Goal: Task Accomplishment & Management: Manage account settings

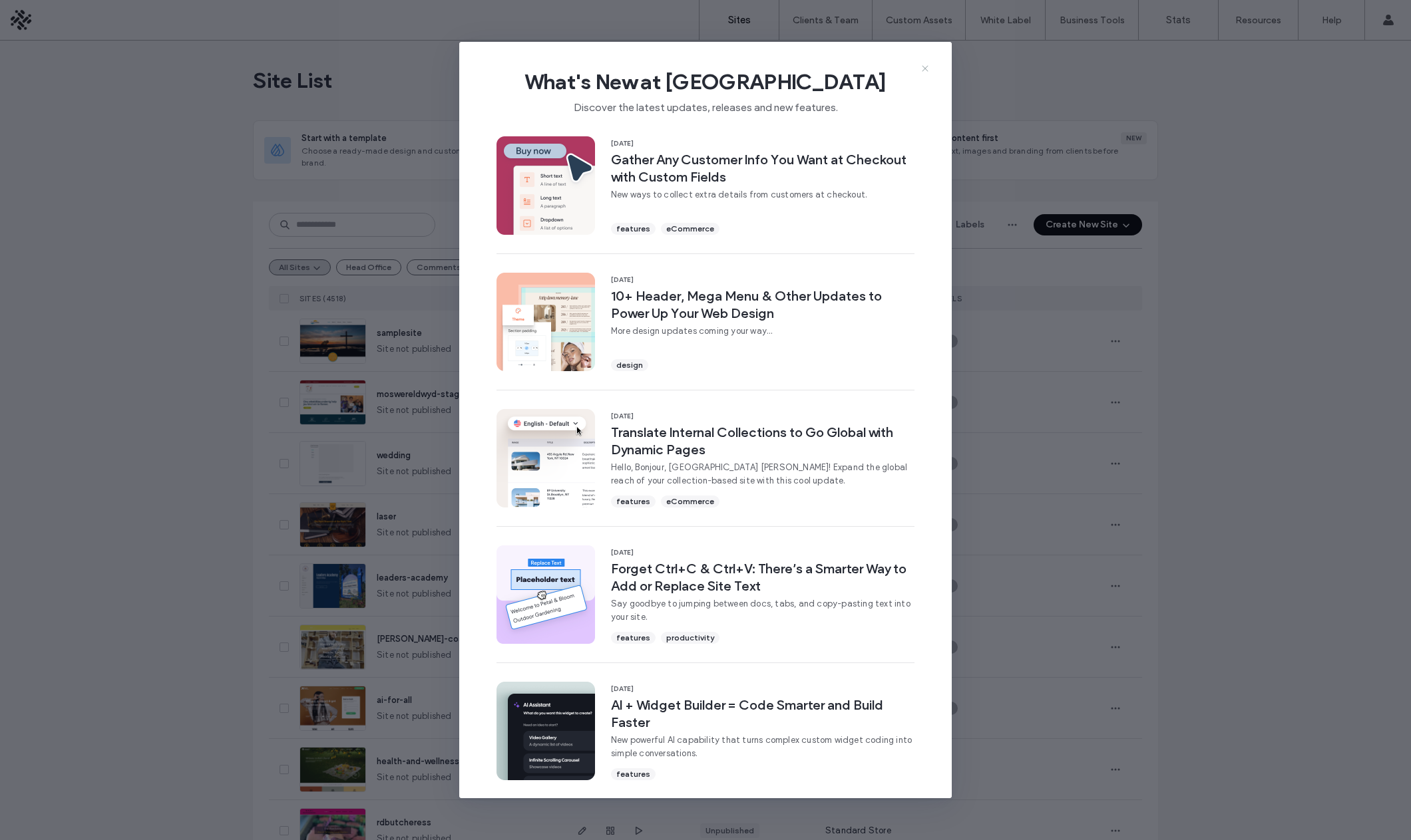
click at [926, 72] on icon at bounding box center [925, 68] width 11 height 11
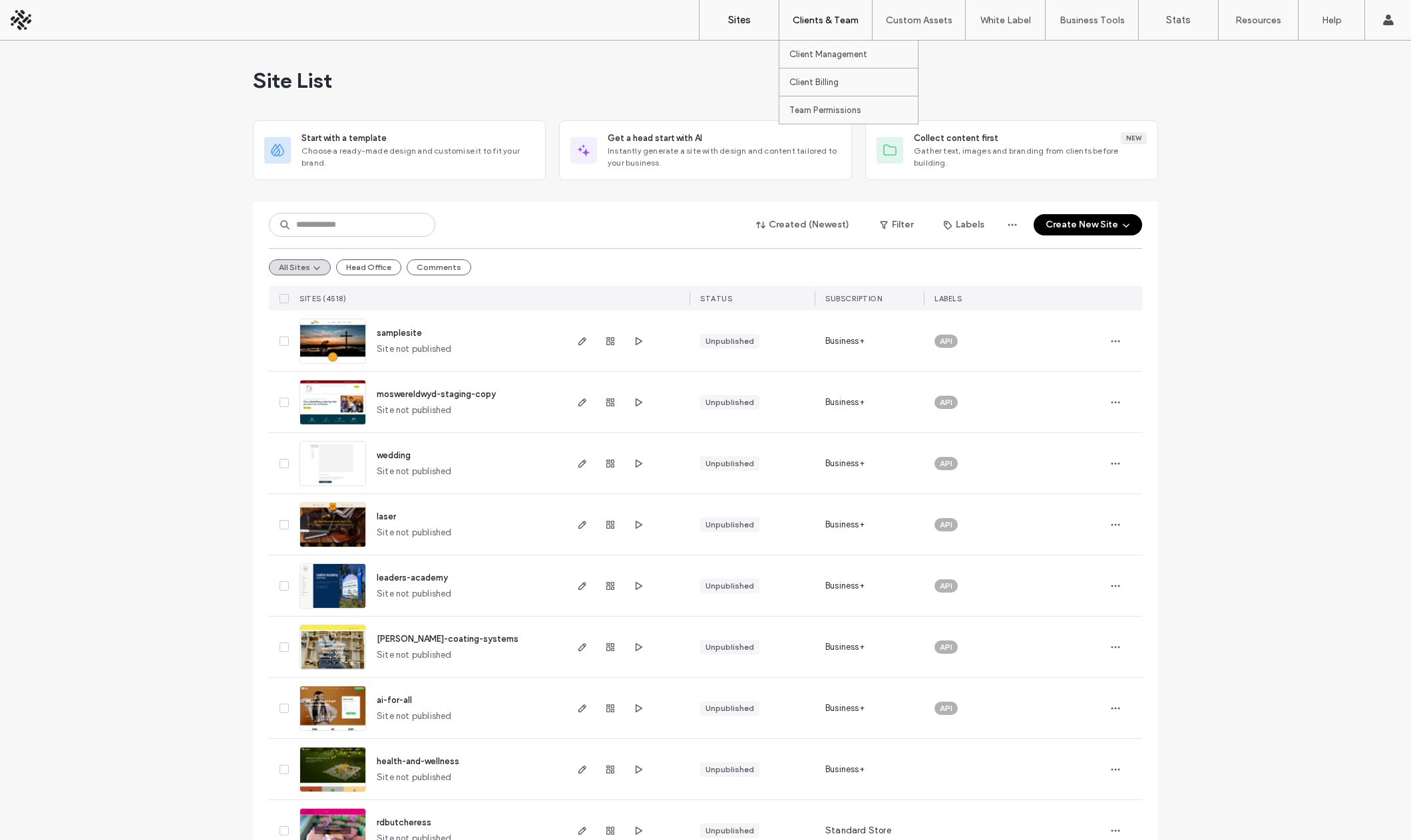
click at [830, 28] on div "Clients & Team" at bounding box center [826, 20] width 93 height 40
click at [812, 52] on label "Client Management" at bounding box center [828, 54] width 78 height 10
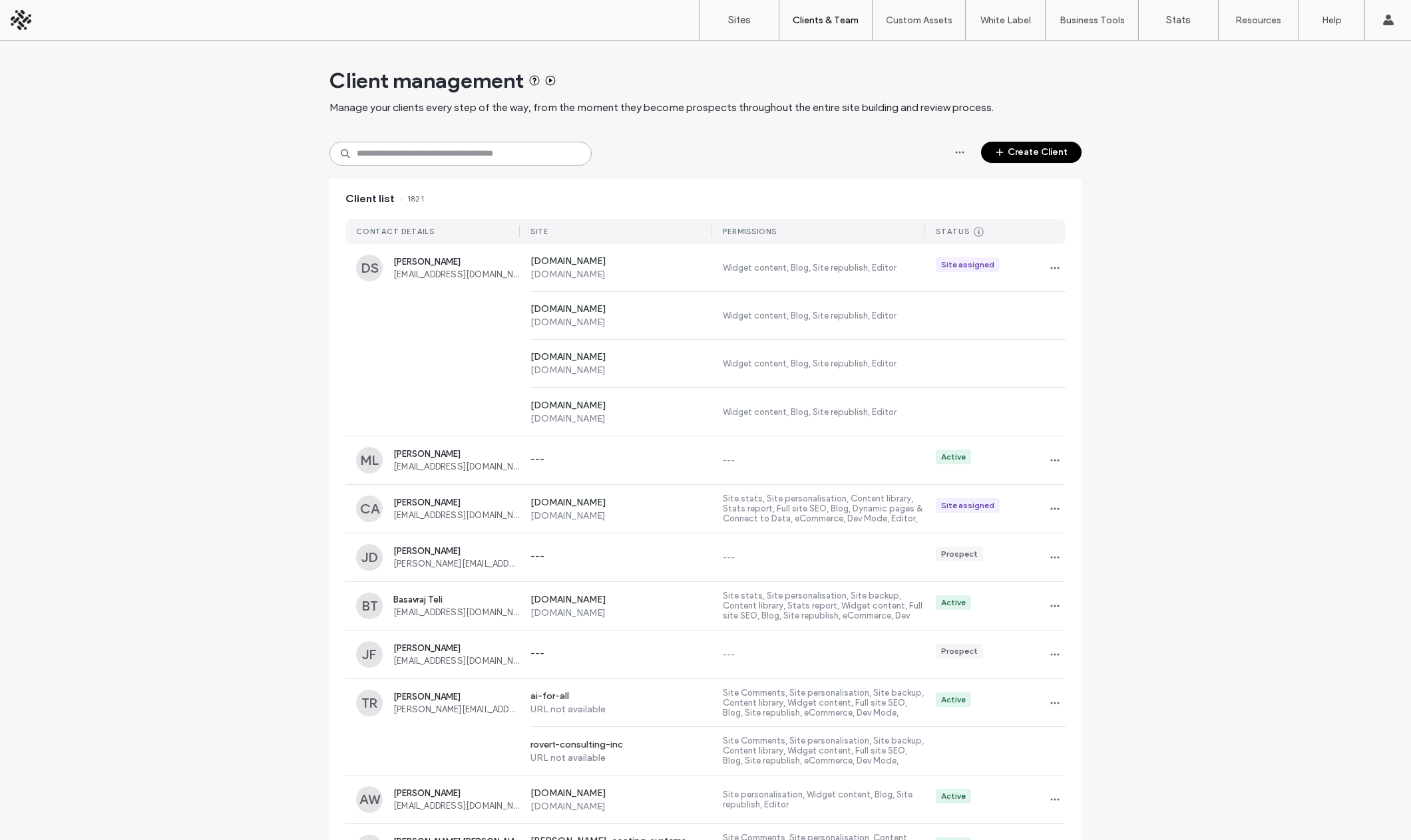
click at [425, 156] on input at bounding box center [460, 154] width 262 height 24
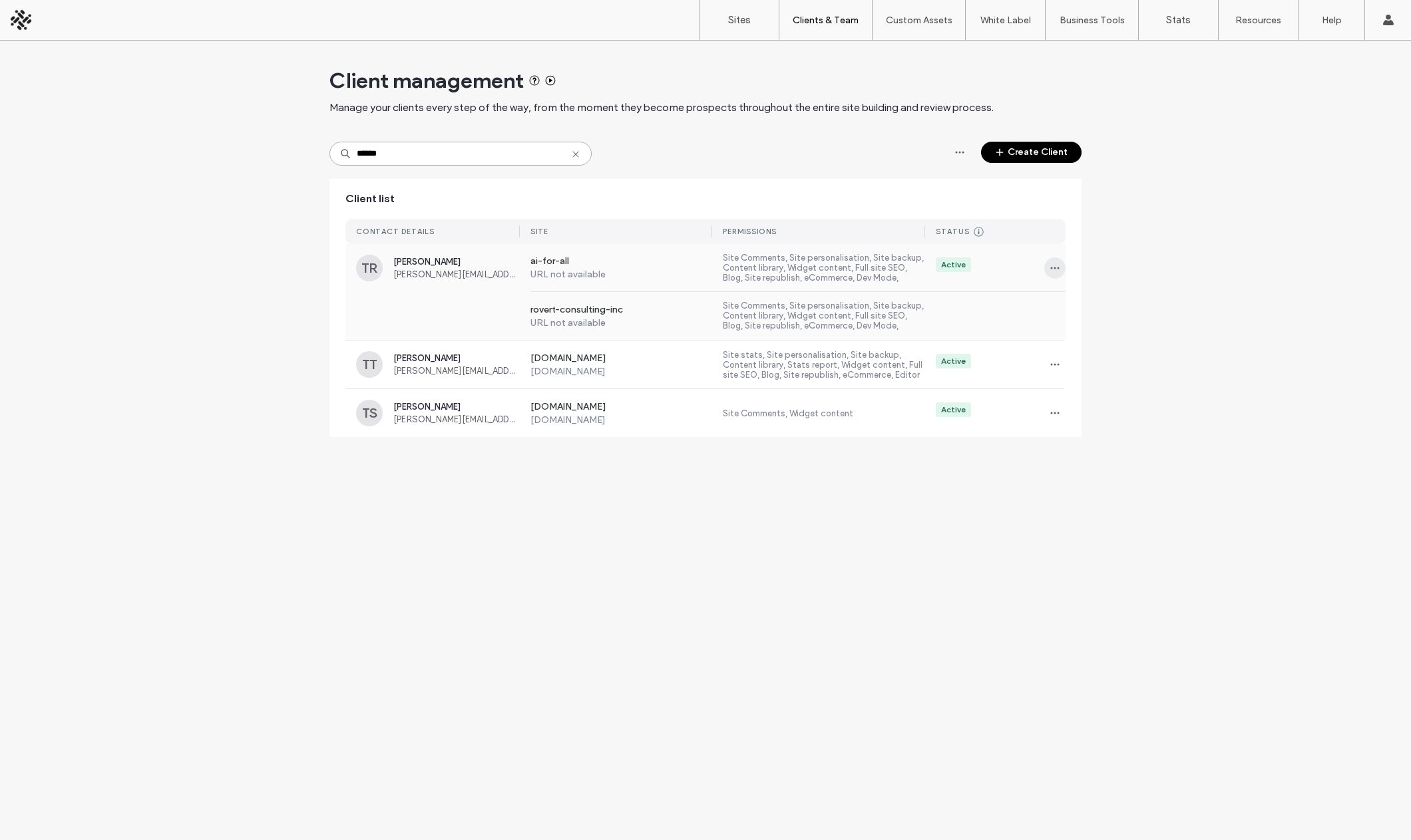
type input "******"
click at [1056, 269] on icon "button" at bounding box center [1055, 268] width 11 height 11
click at [1081, 320] on div "Manage Access" at bounding box center [1104, 328] width 118 height 25
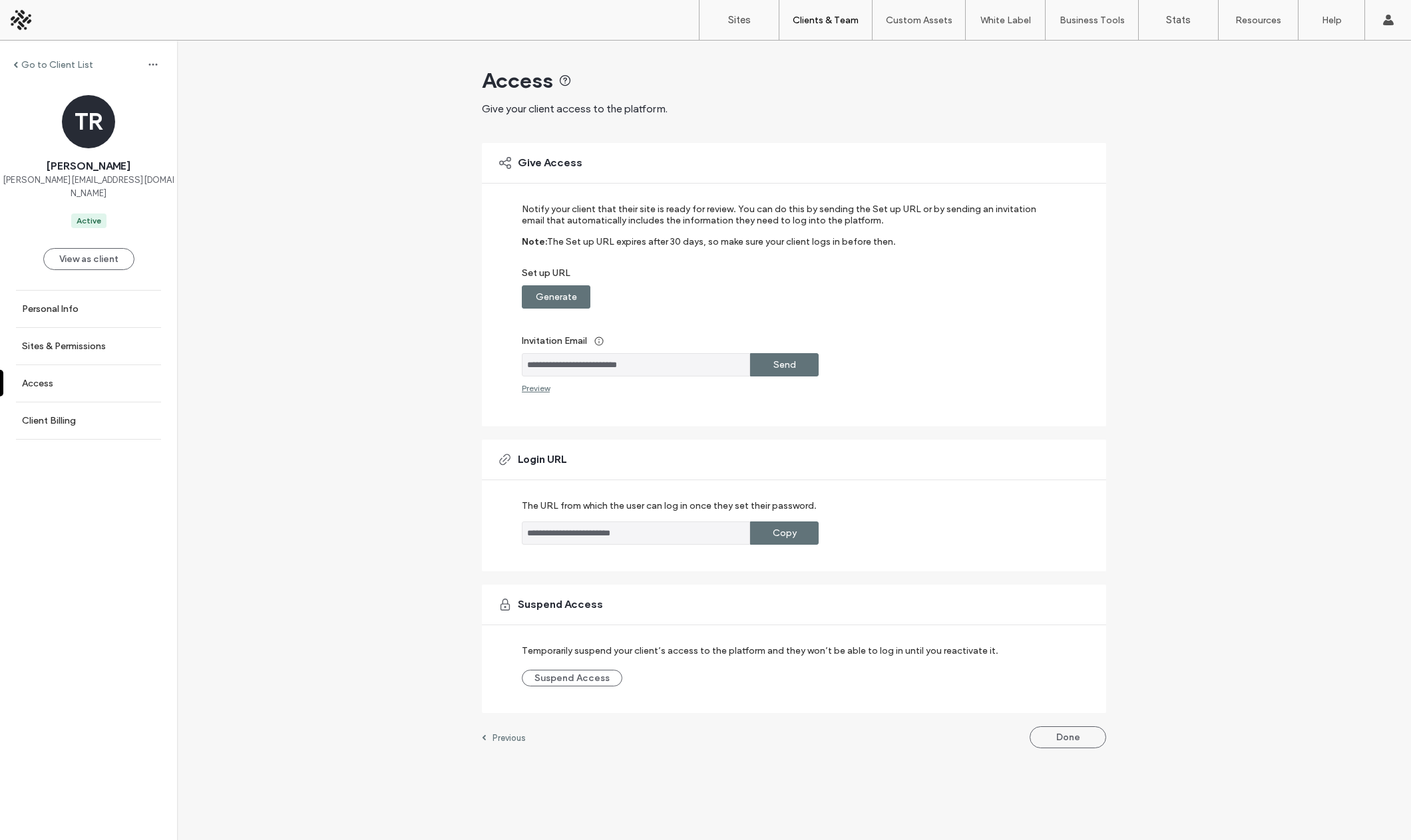
click at [773, 369] on label "Send" at bounding box center [785, 365] width 23 height 24
click at [540, 392] on div "Preview" at bounding box center [535, 388] width 28 height 10
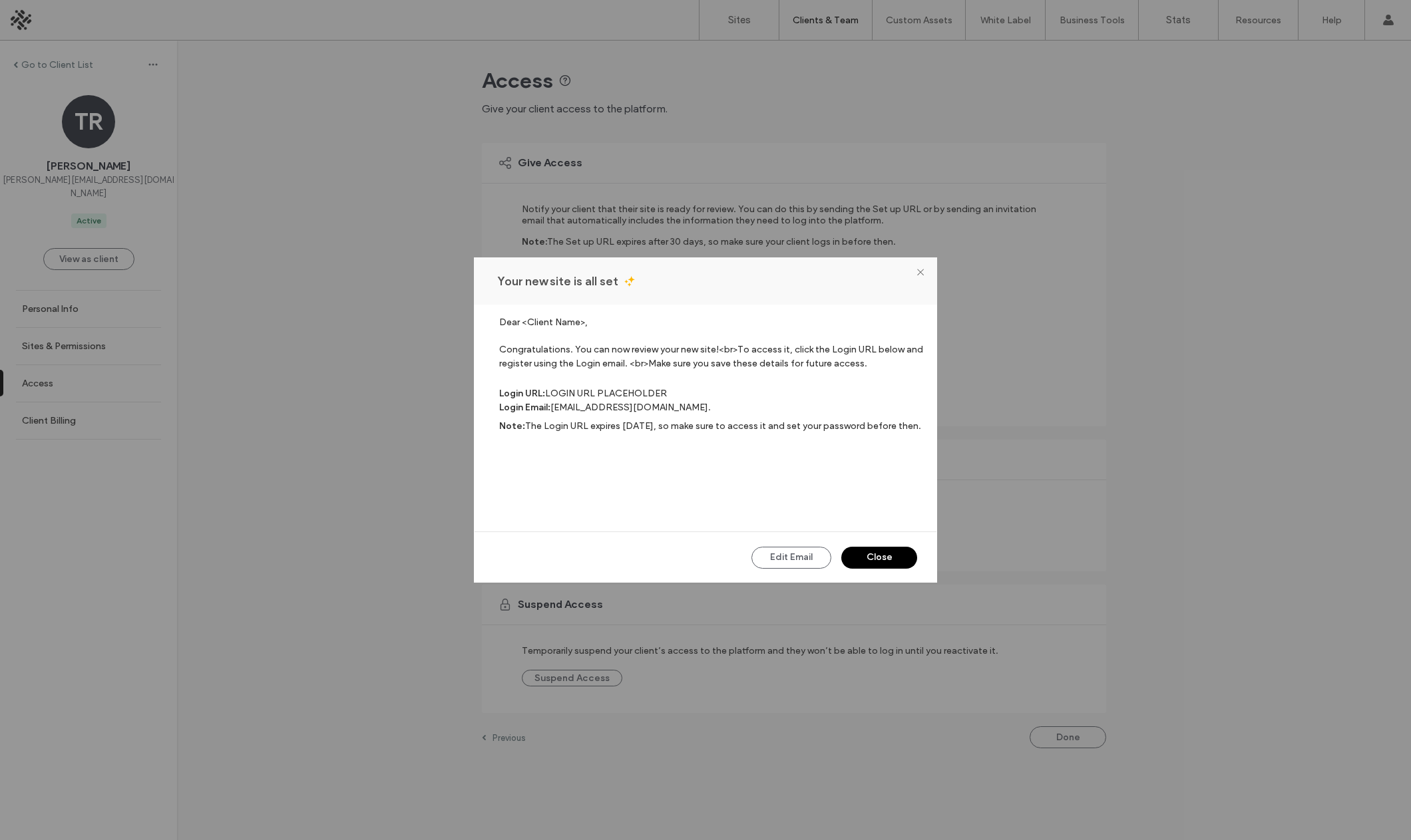
click at [876, 560] on button "Close" at bounding box center [879, 558] width 76 height 22
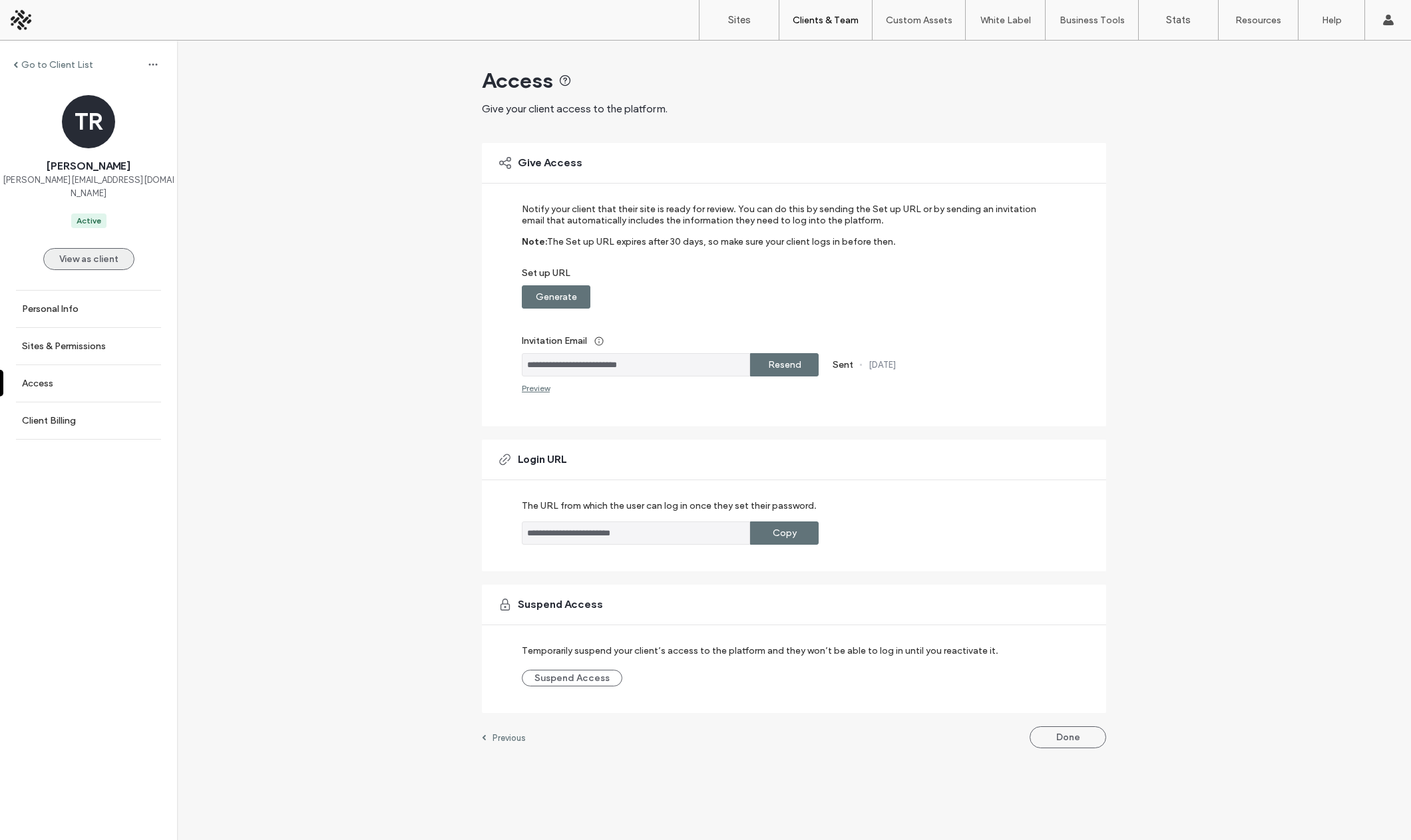
click at [106, 248] on button "View as client" at bounding box center [89, 259] width 91 height 22
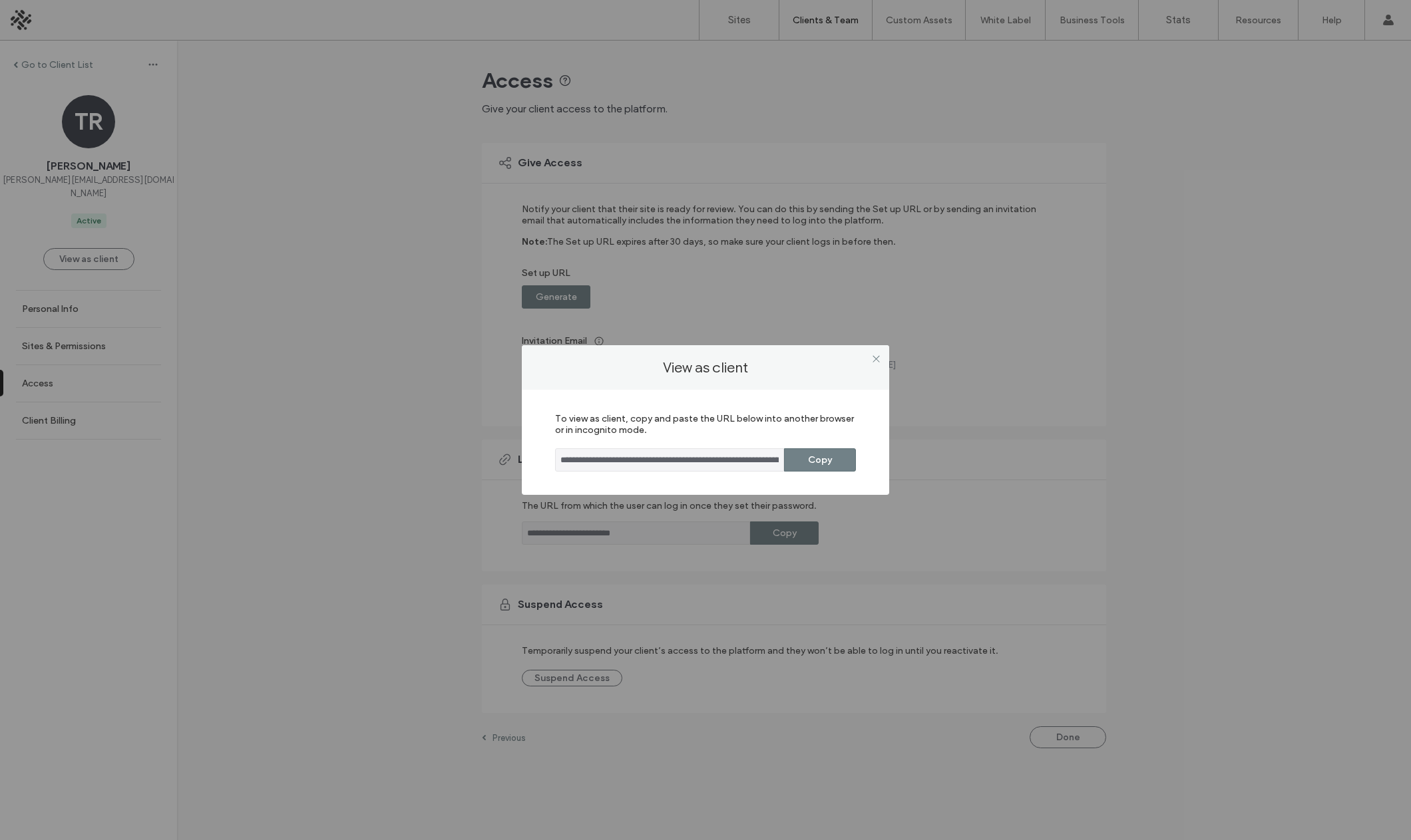
click at [811, 466] on button "Copy" at bounding box center [820, 460] width 72 height 24
click at [874, 358] on icon at bounding box center [876, 358] width 10 height 10
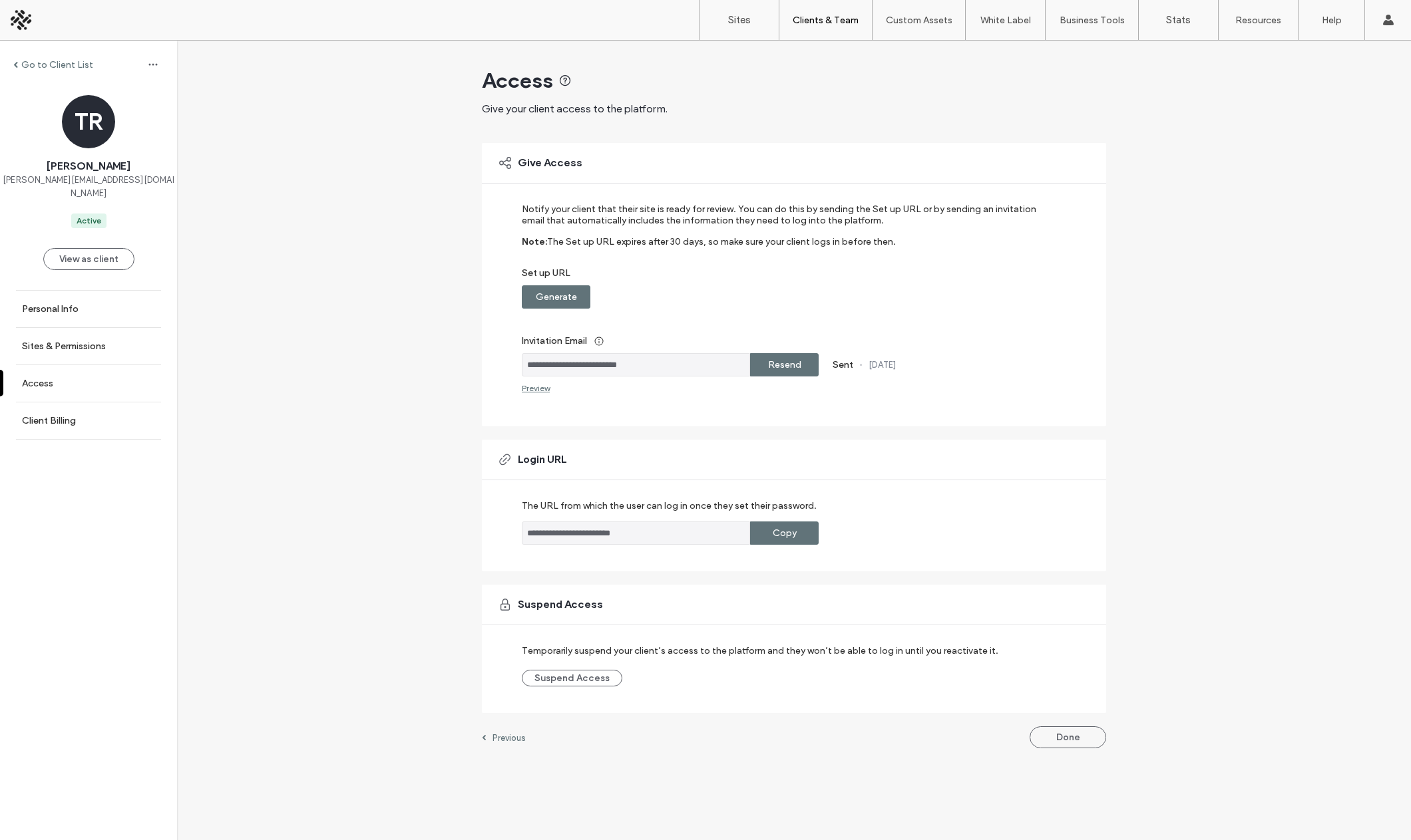
click at [752, 536] on div "Copy" at bounding box center [784, 533] width 68 height 24
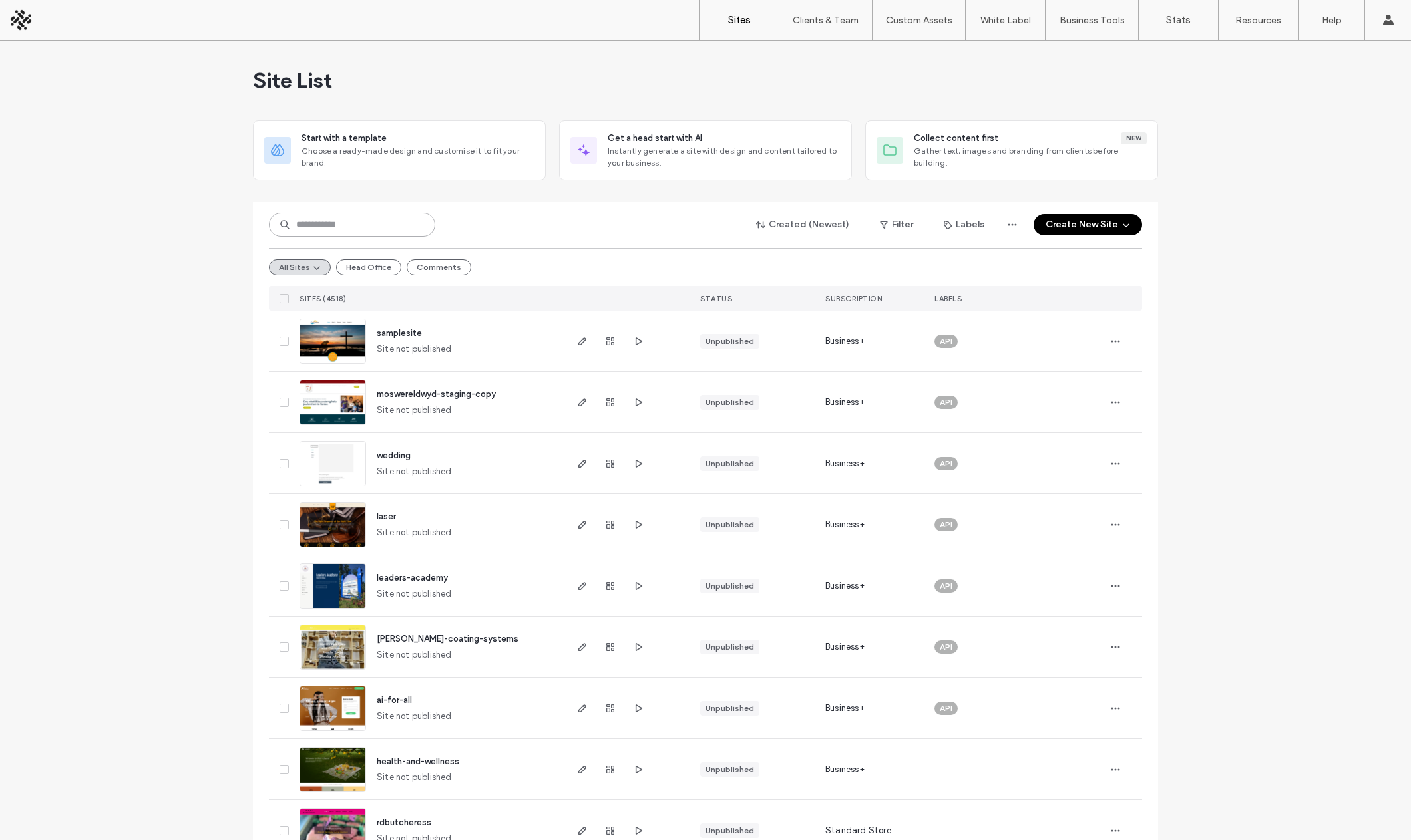
click at [351, 219] on input at bounding box center [351, 225] width 166 height 24
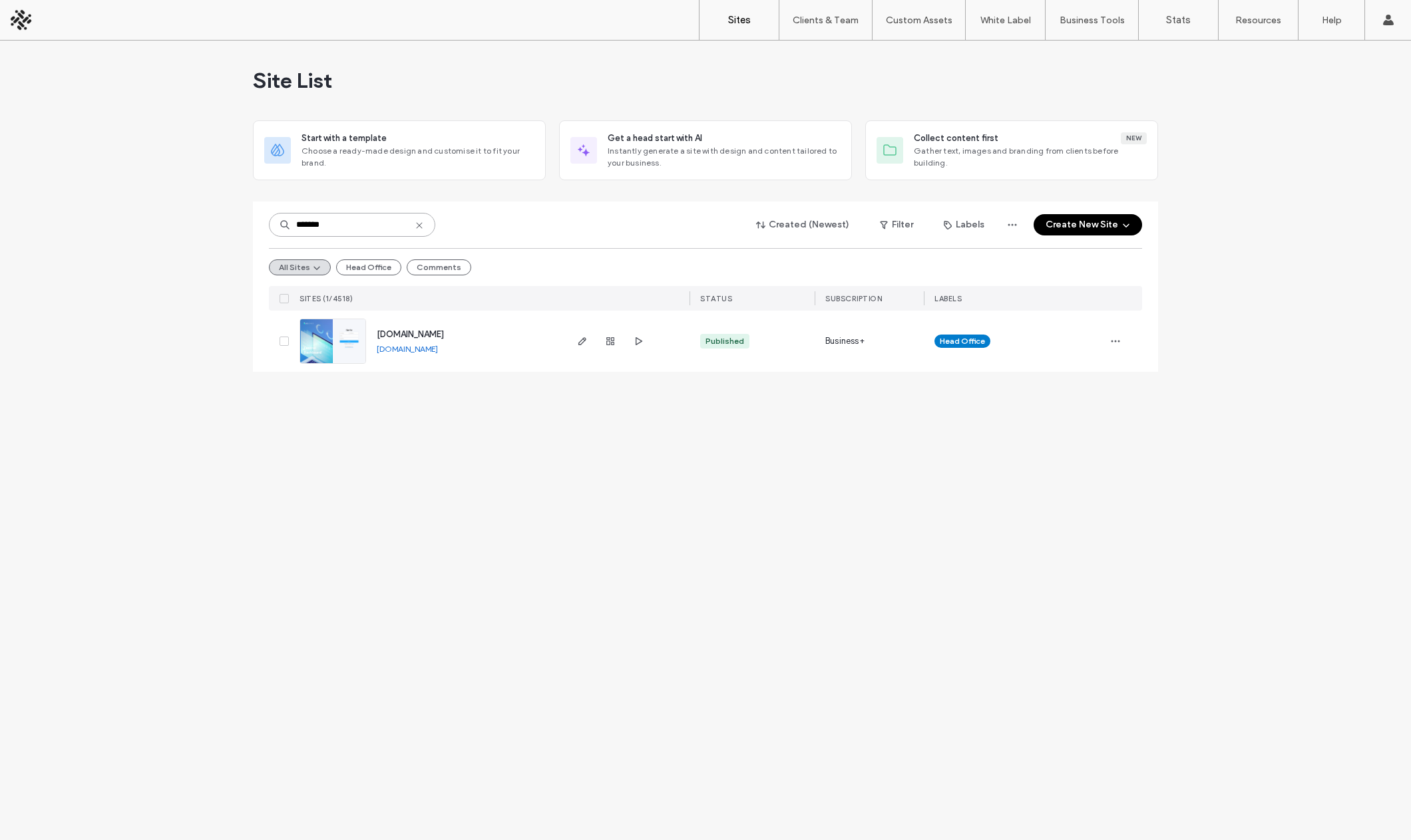
type input "*******"
click at [591, 340] on div at bounding box center [610, 341] width 72 height 61
click at [563, 342] on div "[DOMAIN_NAME] [DOMAIN_NAME]" at bounding box center [465, 341] width 197 height 61
click at [579, 343] on use "button" at bounding box center [582, 341] width 8 height 8
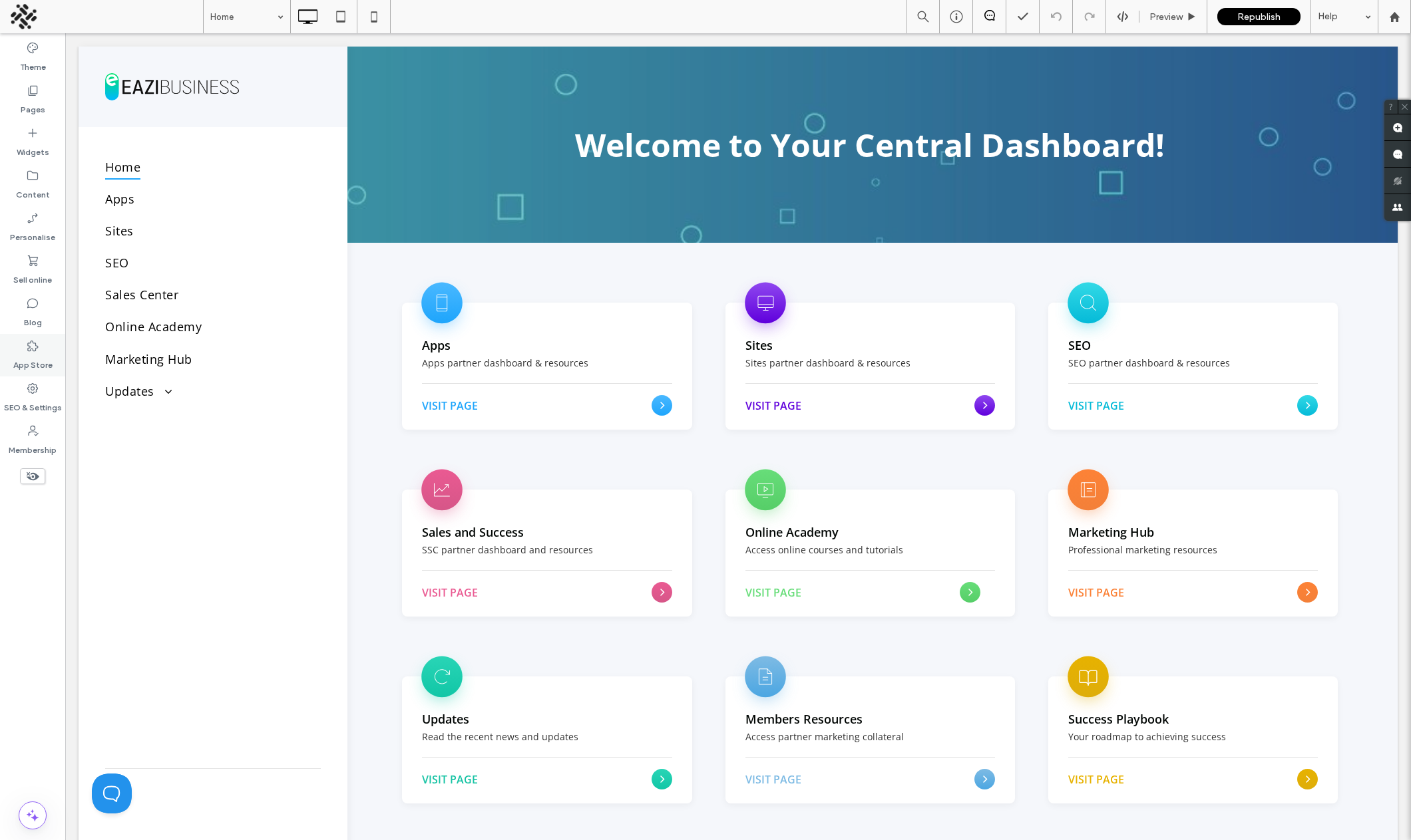
click at [29, 356] on label "App Store" at bounding box center [33, 362] width 39 height 19
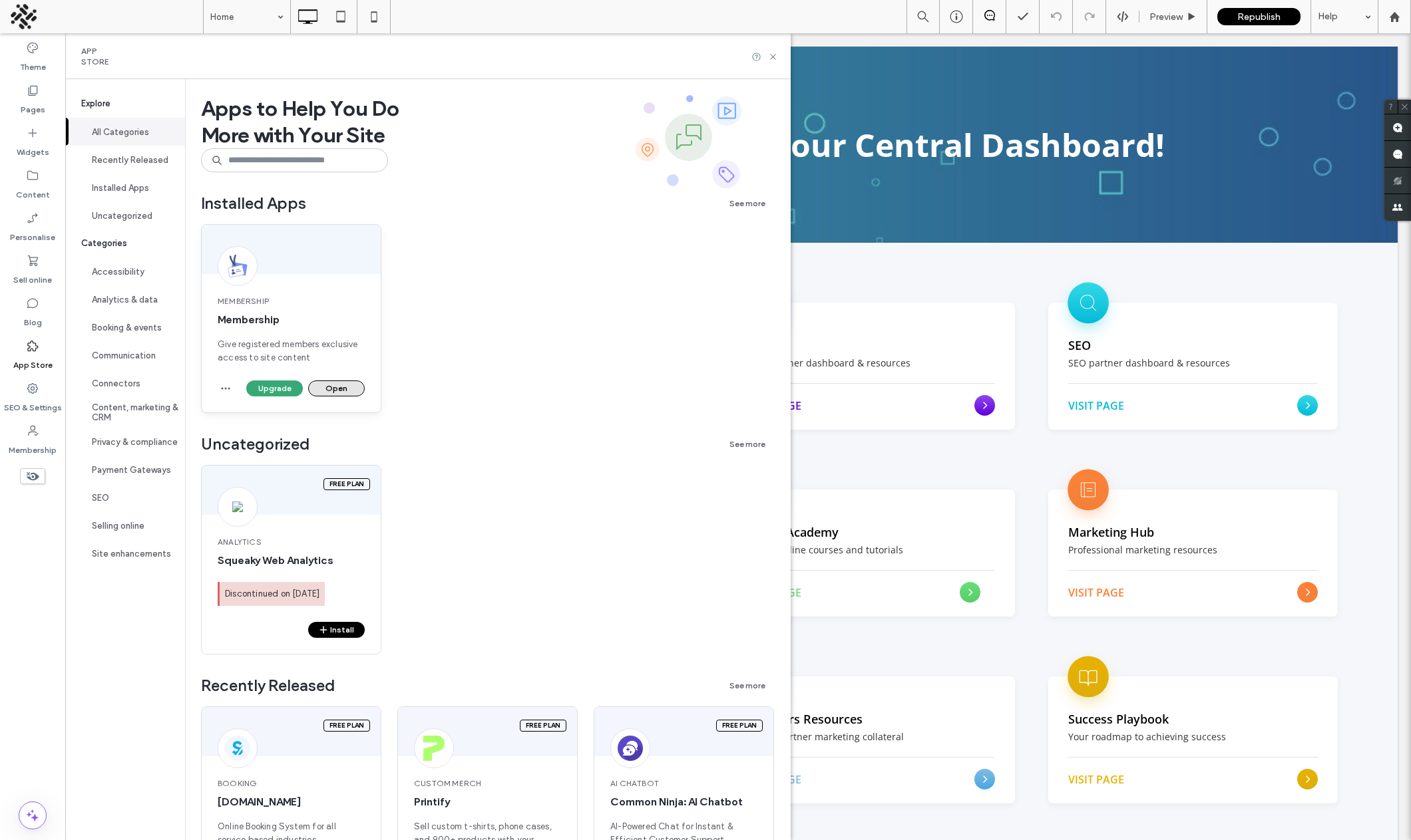
click at [323, 391] on button "Open" at bounding box center [336, 388] width 57 height 16
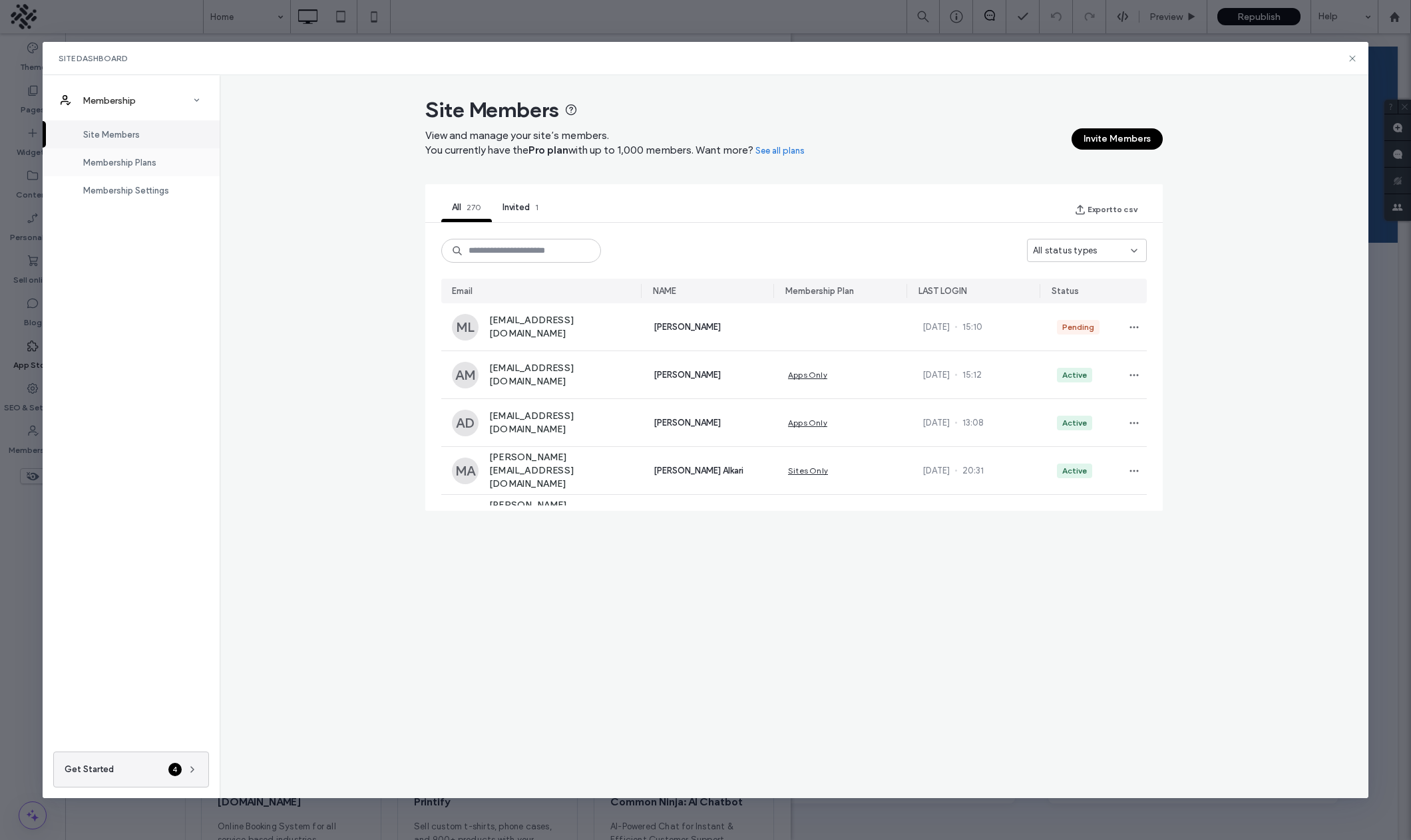
click at [132, 161] on span "Membership Plans" at bounding box center [120, 162] width 73 height 10
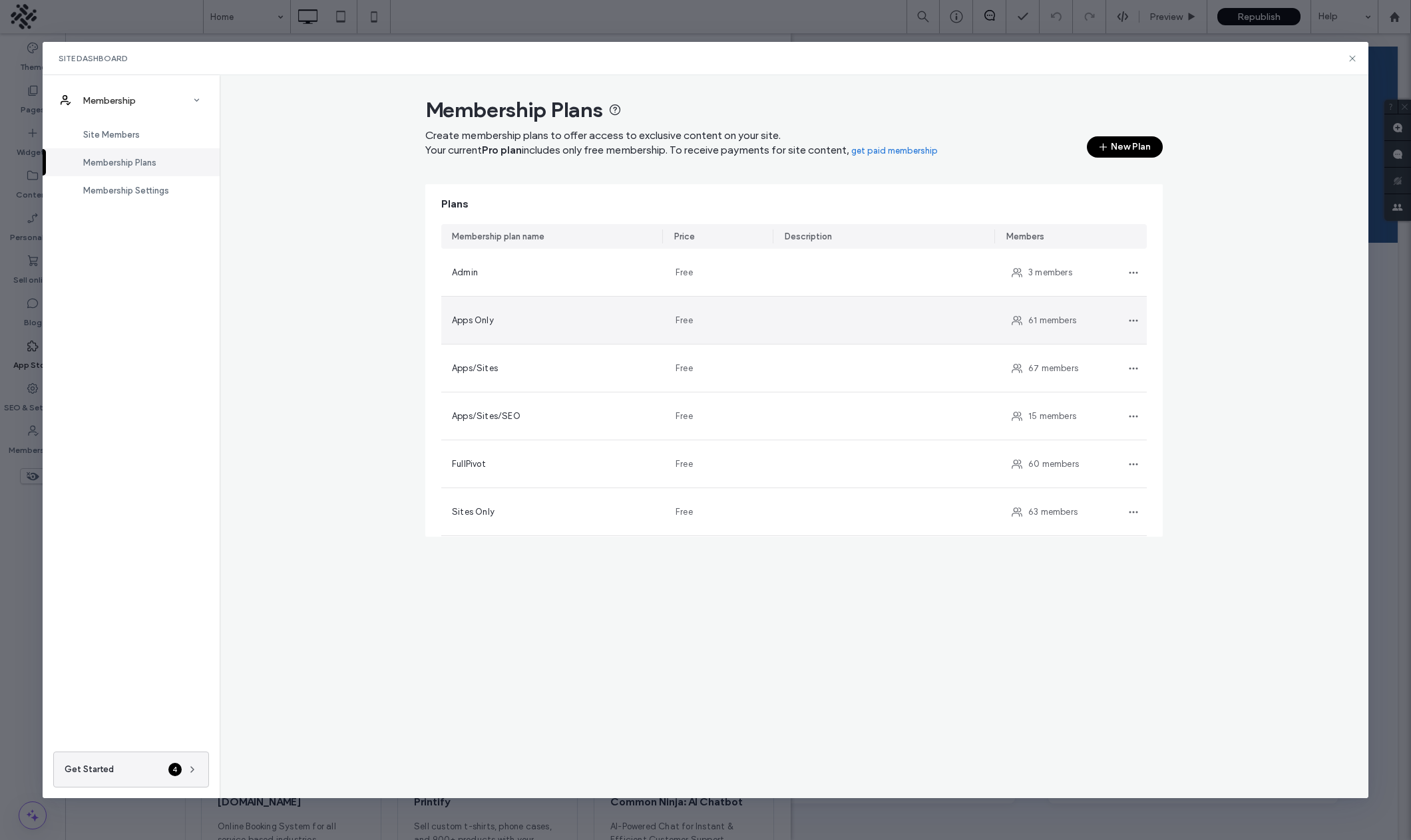
click at [1047, 316] on span "61 members" at bounding box center [1052, 321] width 48 height 14
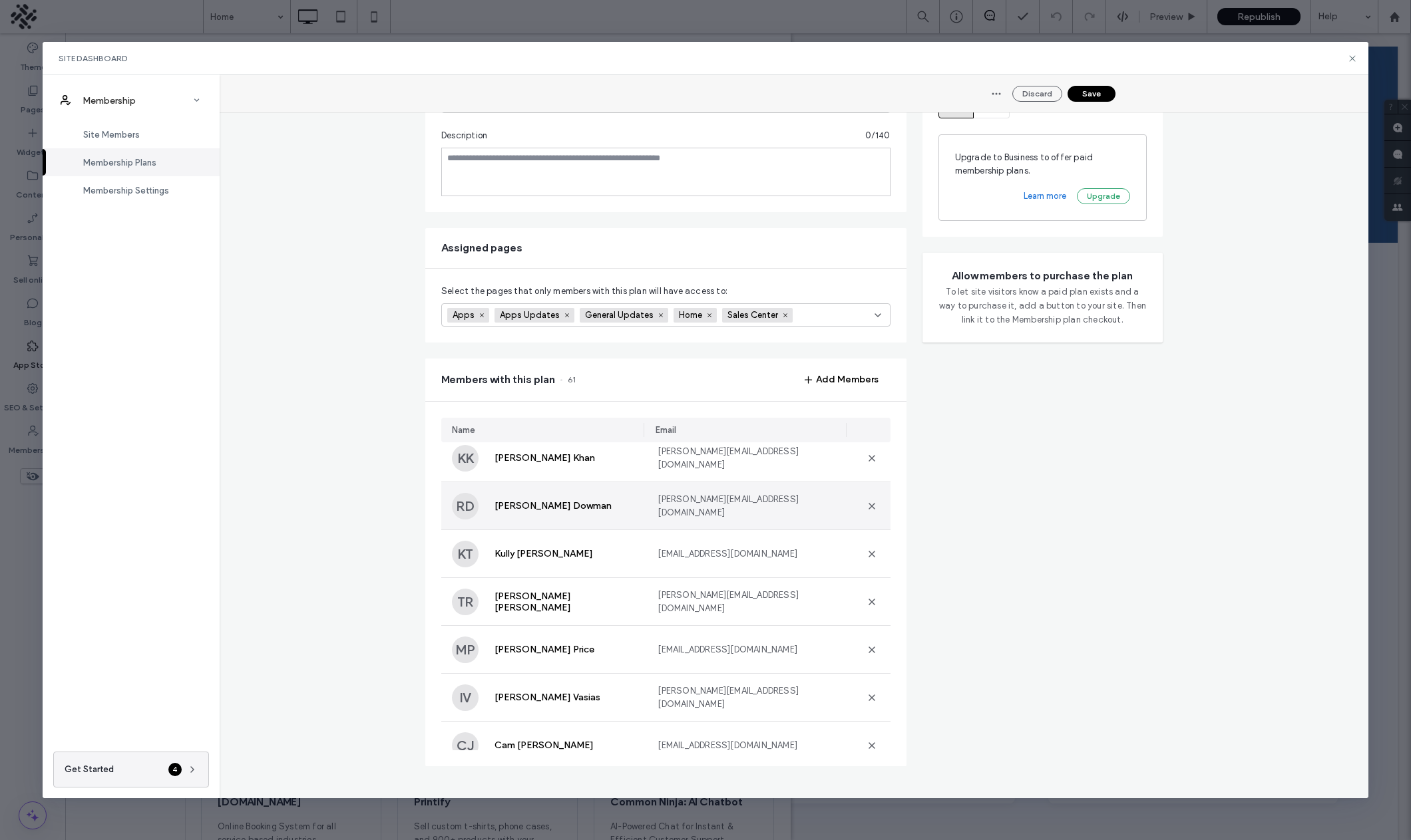
scroll to position [2594, 0]
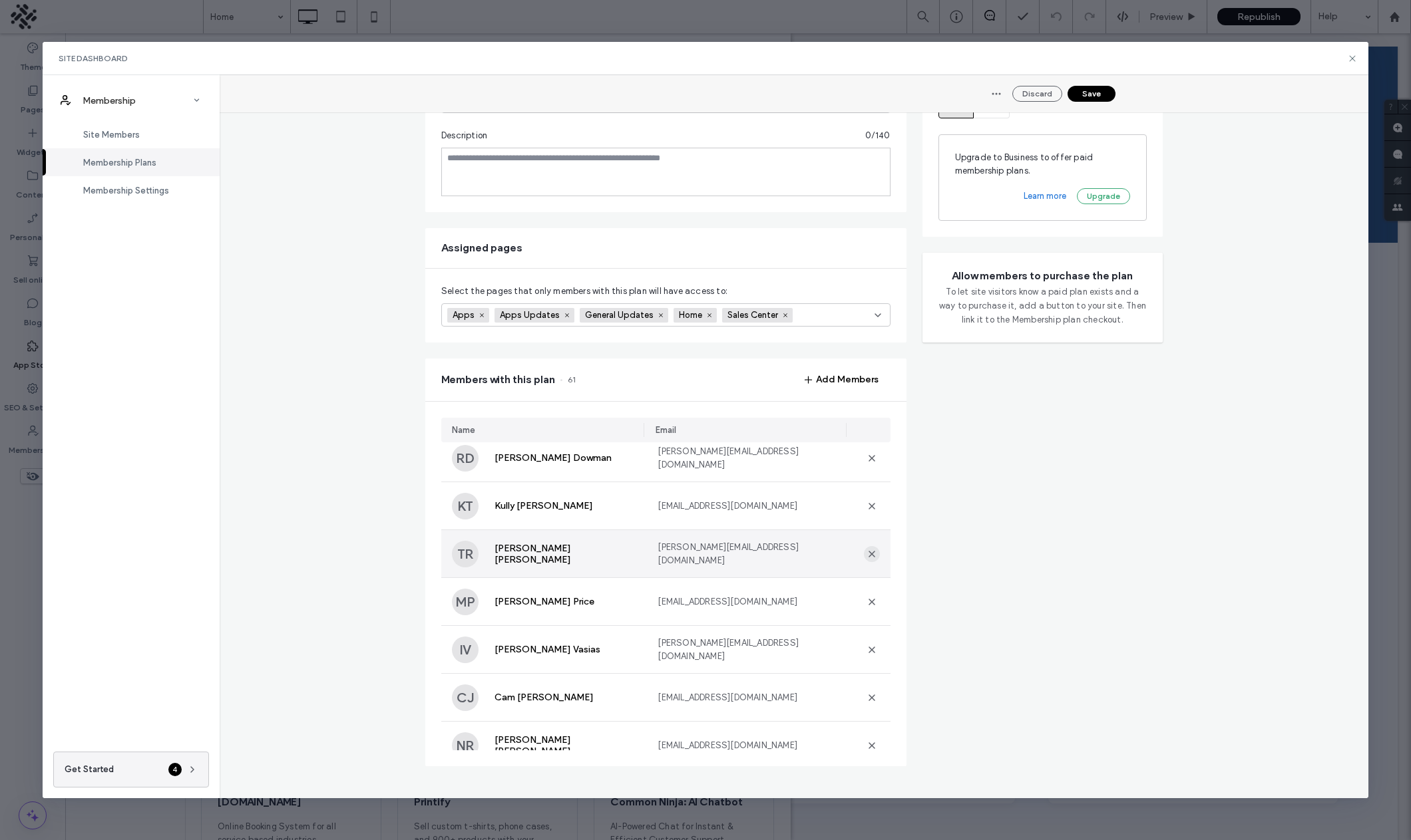
click at [868, 553] on use "button" at bounding box center [871, 554] width 7 height 7
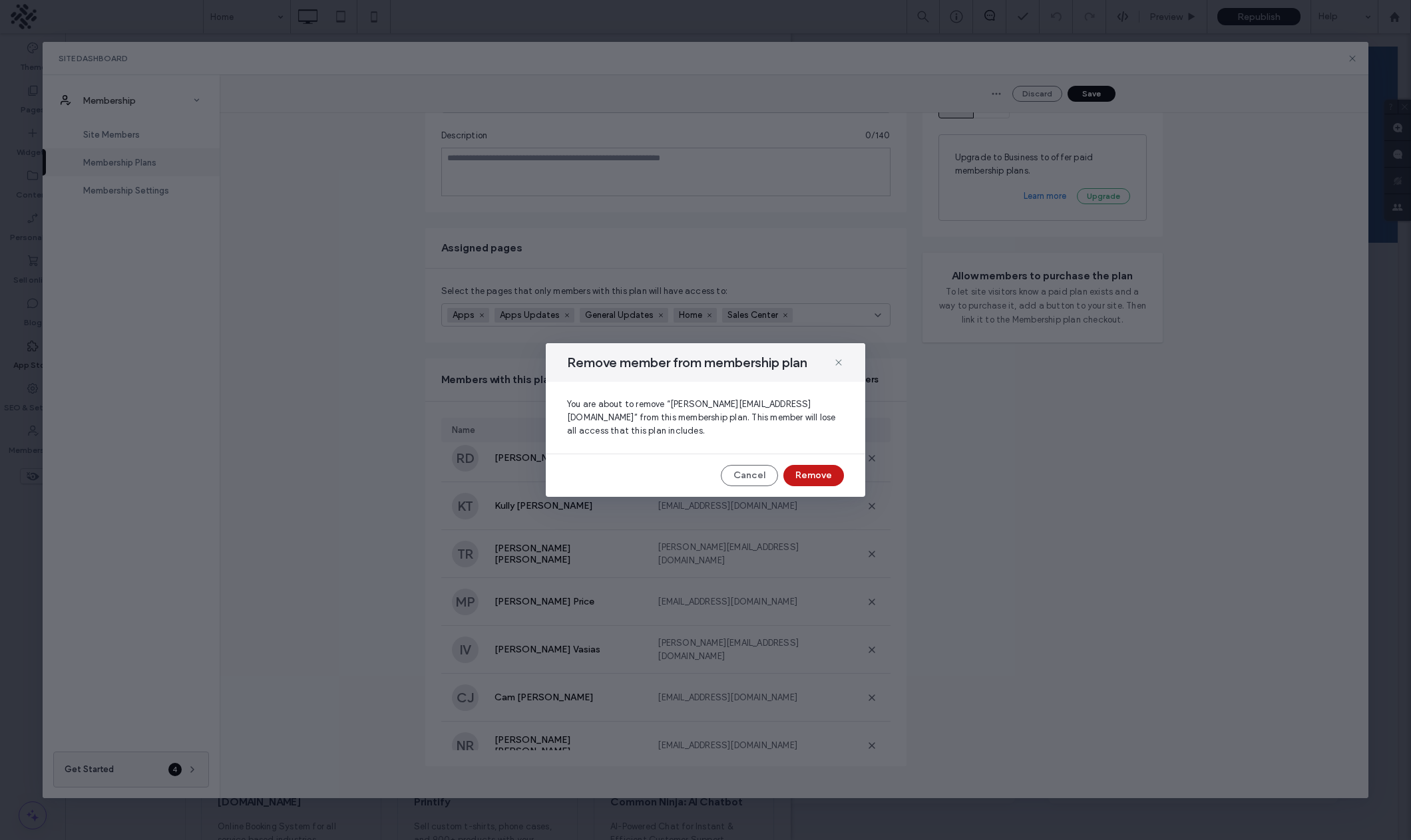
click at [824, 477] on button "Remove" at bounding box center [814, 476] width 61 height 21
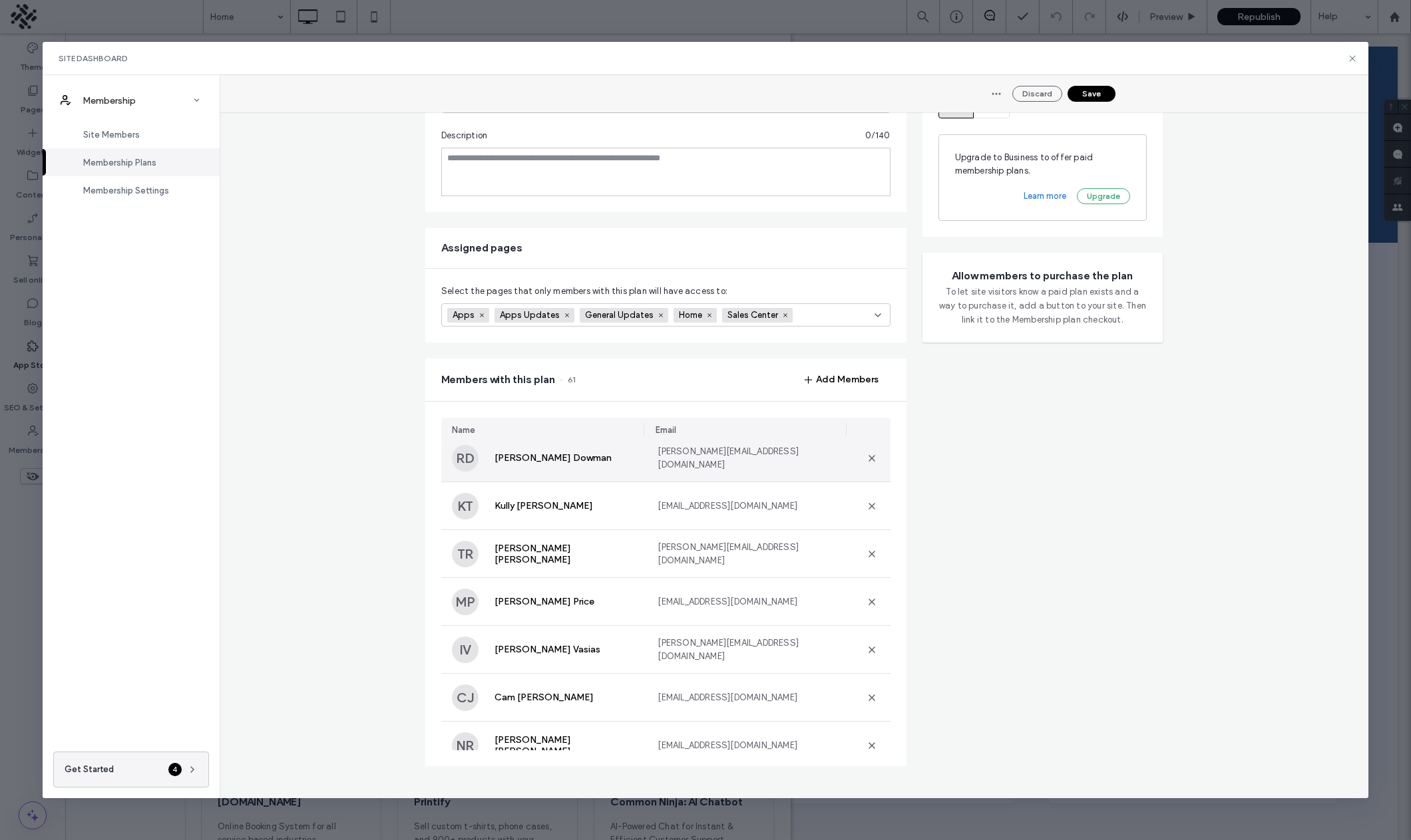
scroll to position [2566, 0]
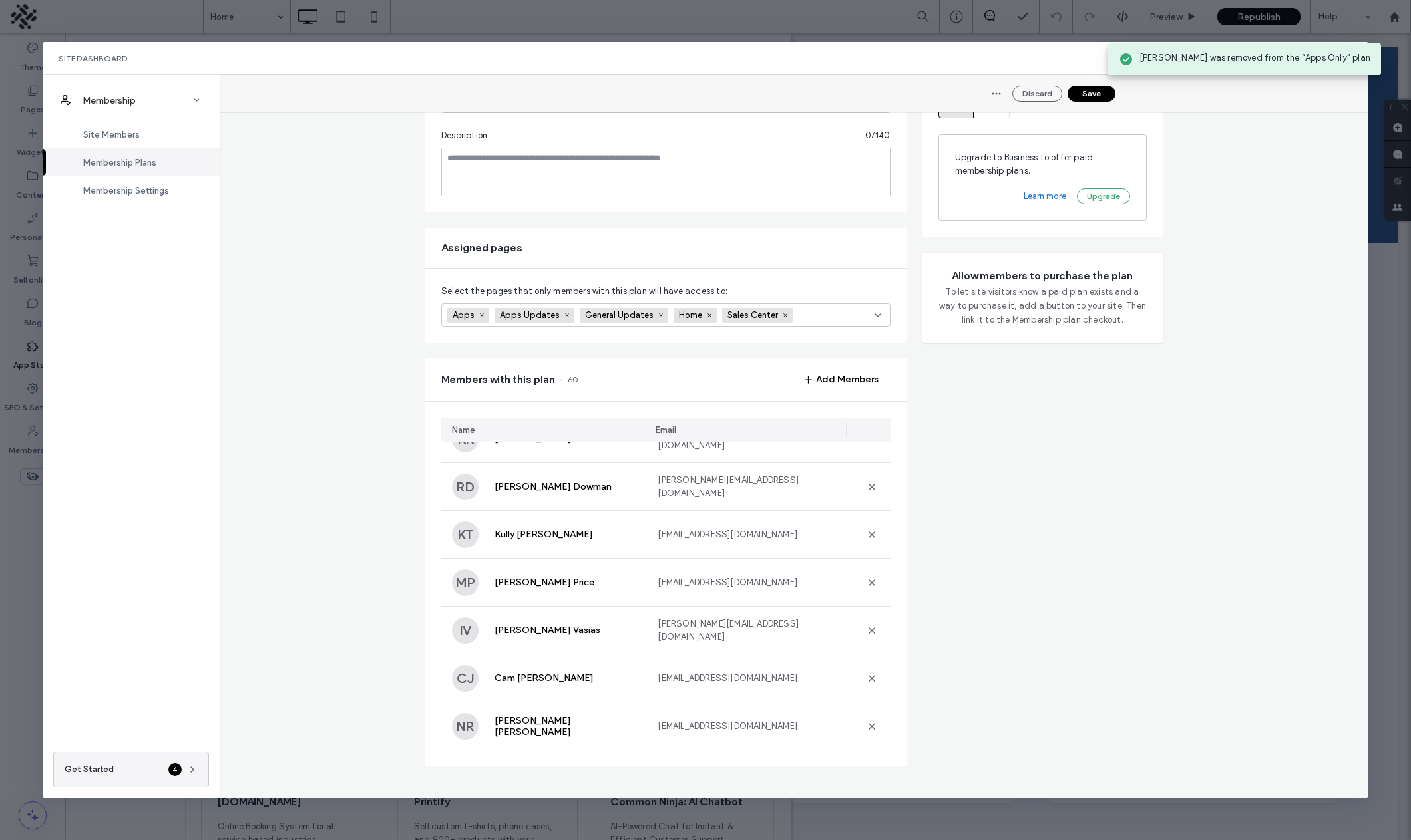
click at [1086, 93] on button "Save" at bounding box center [1091, 93] width 48 height 16
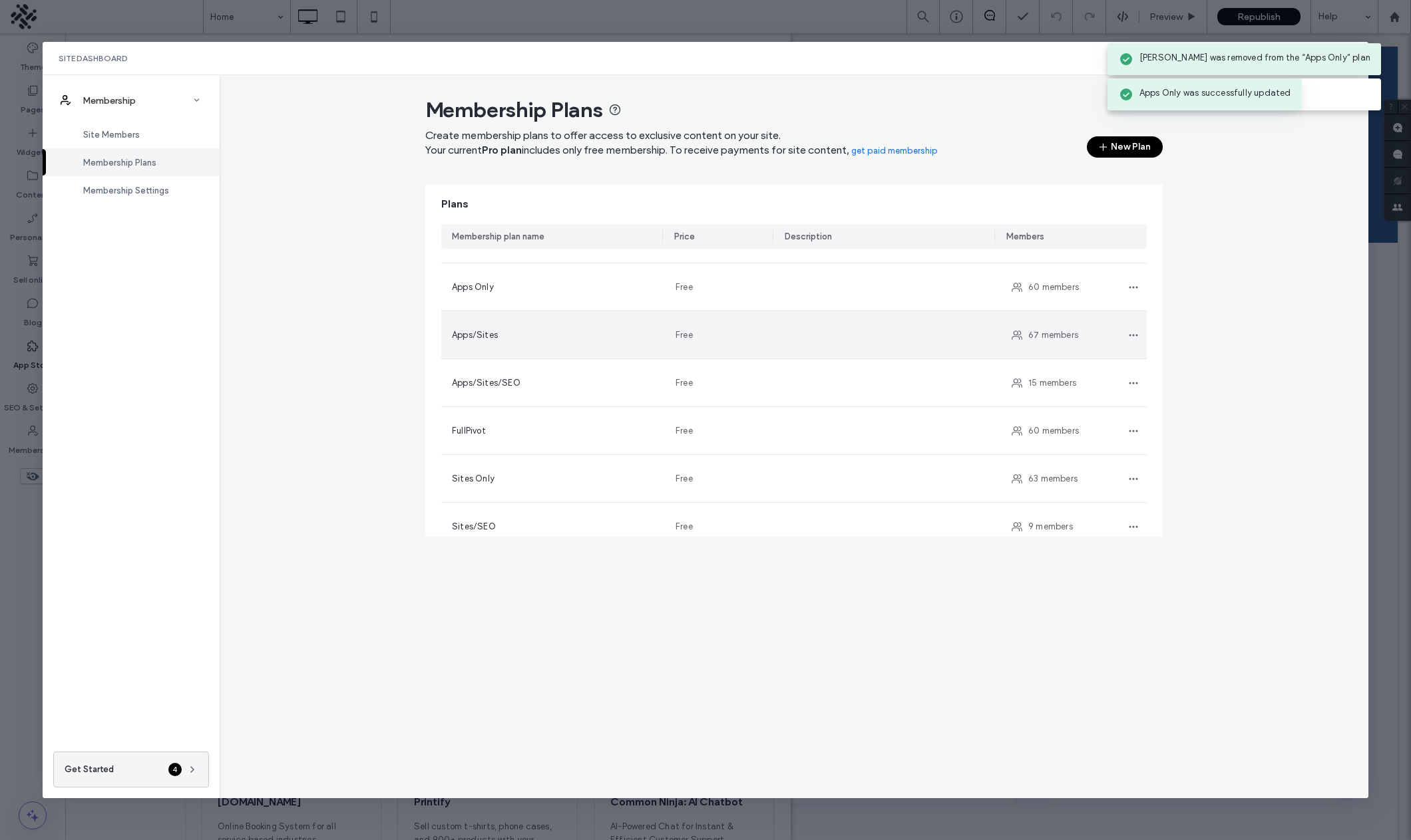
scroll to position [47, 0]
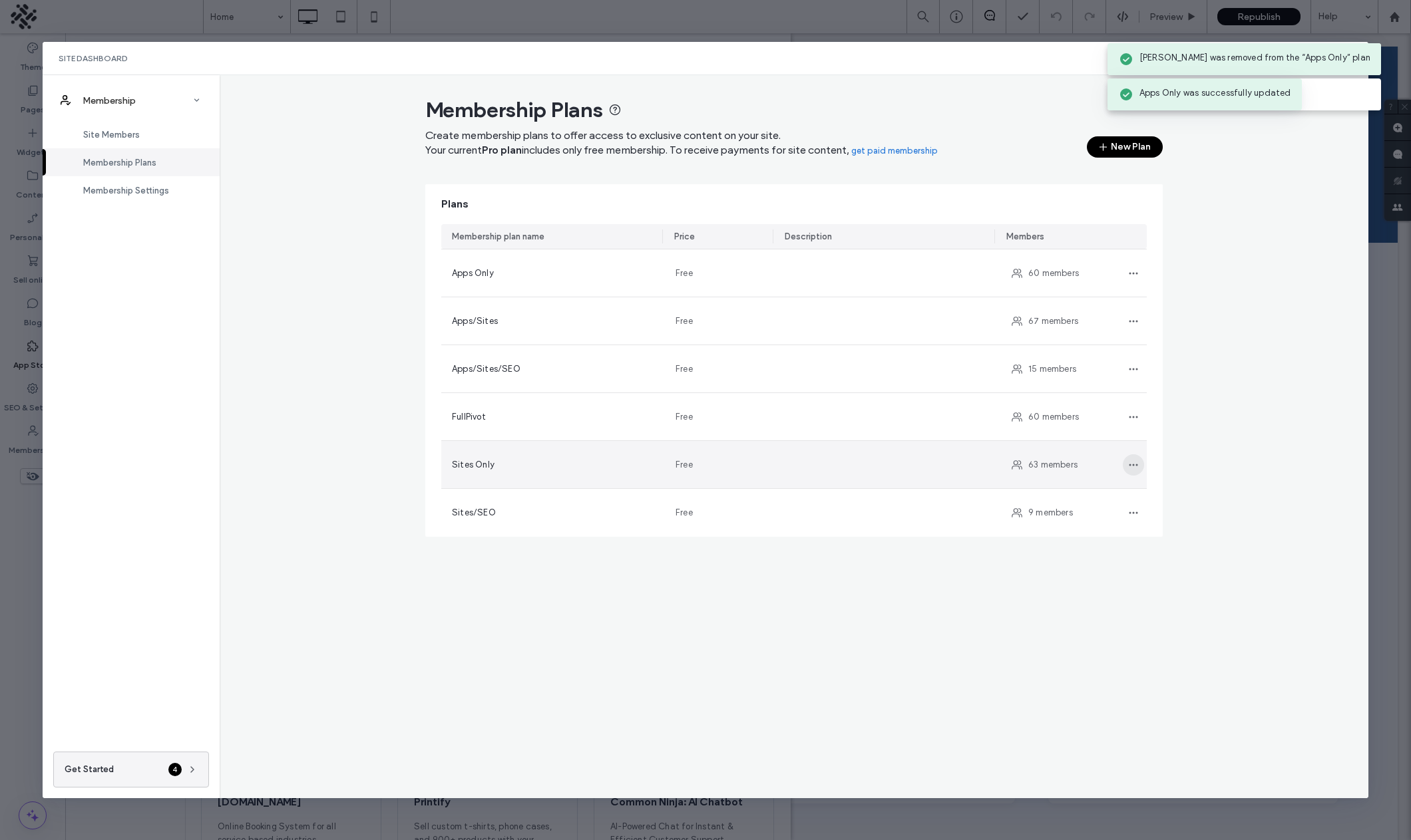
click at [1132, 467] on span "button" at bounding box center [1133, 465] width 21 height 21
click at [1058, 497] on span "Edit plan" at bounding box center [1063, 500] width 37 height 14
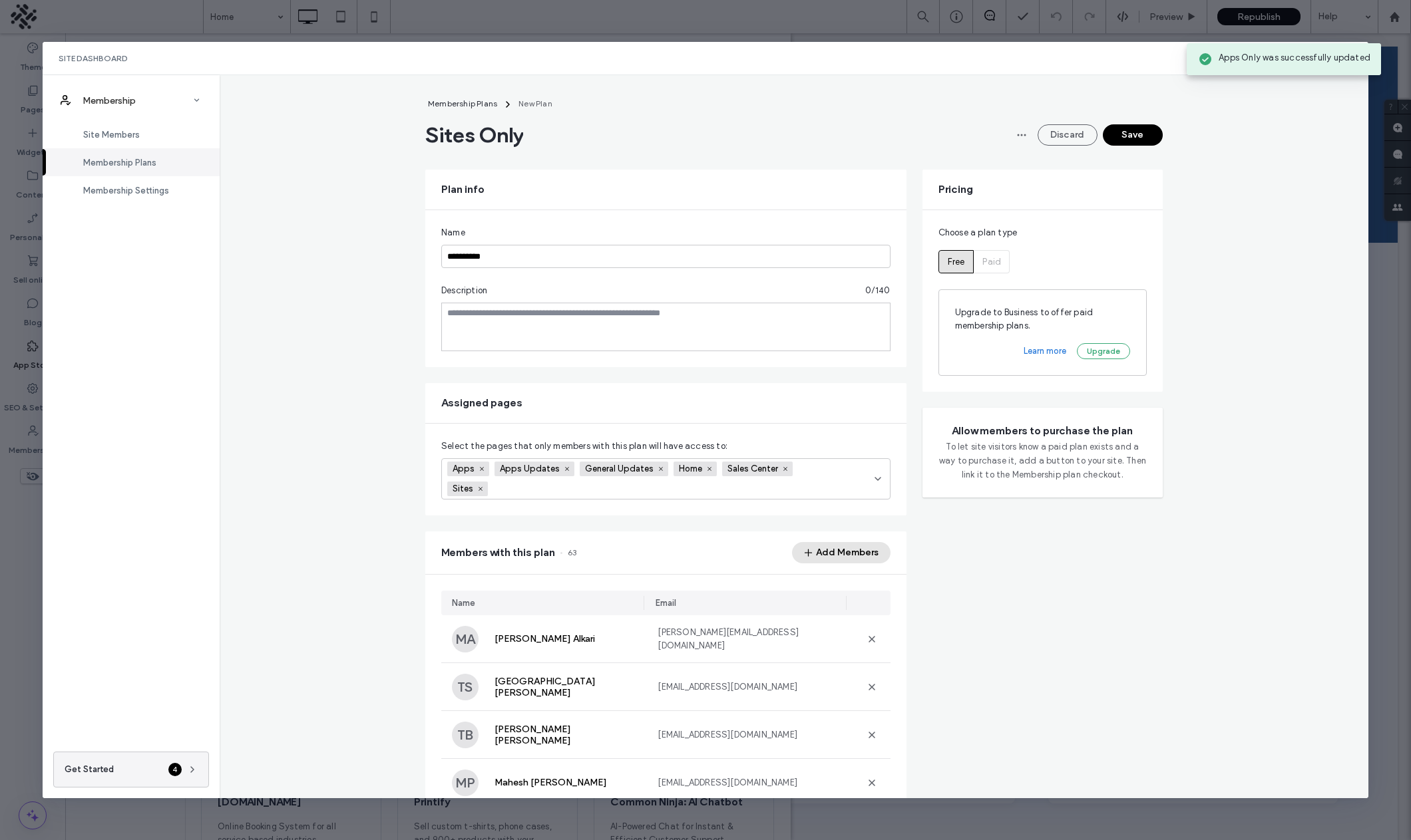
click at [843, 553] on button "Add Members" at bounding box center [841, 553] width 99 height 21
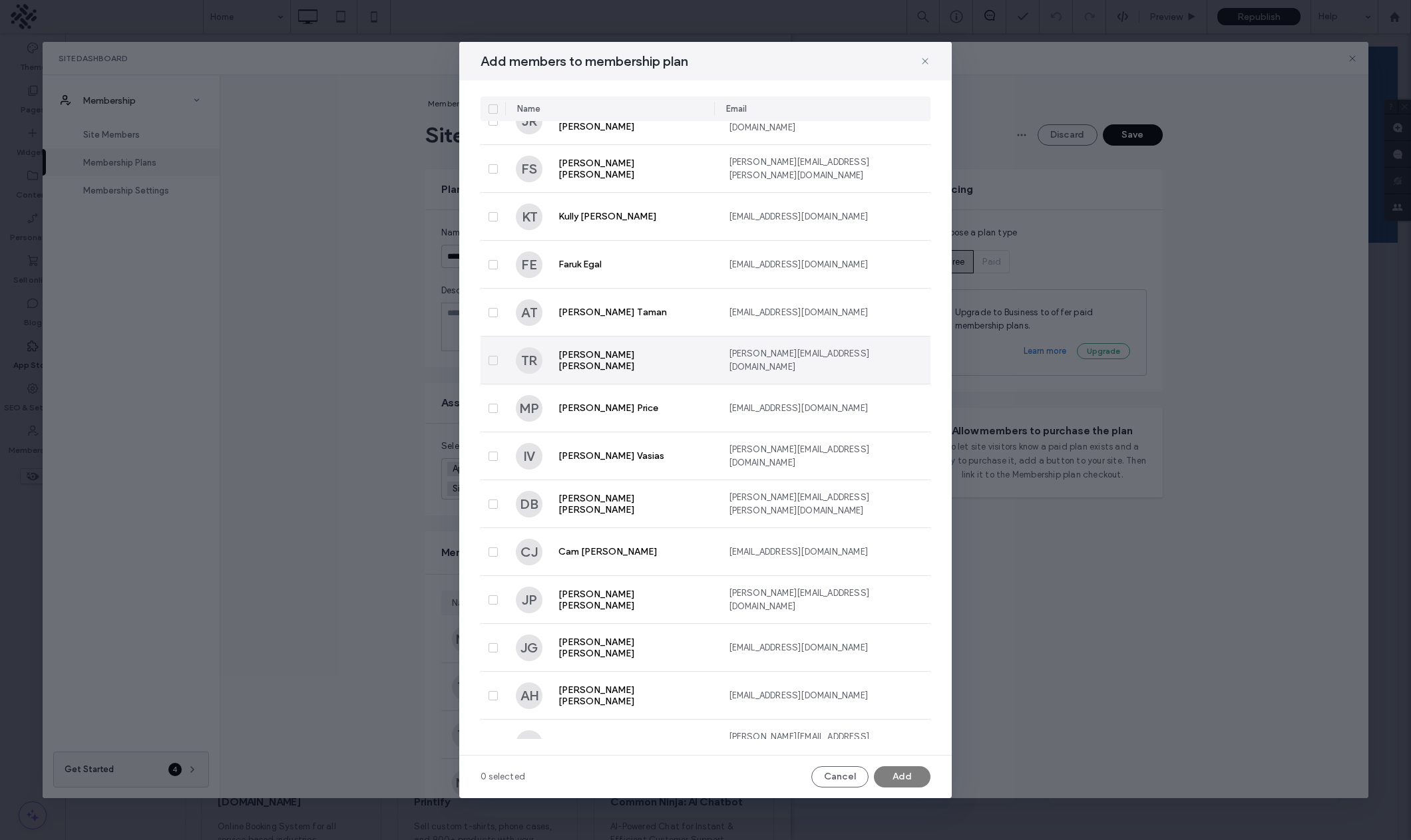
scroll to position [9048, 0]
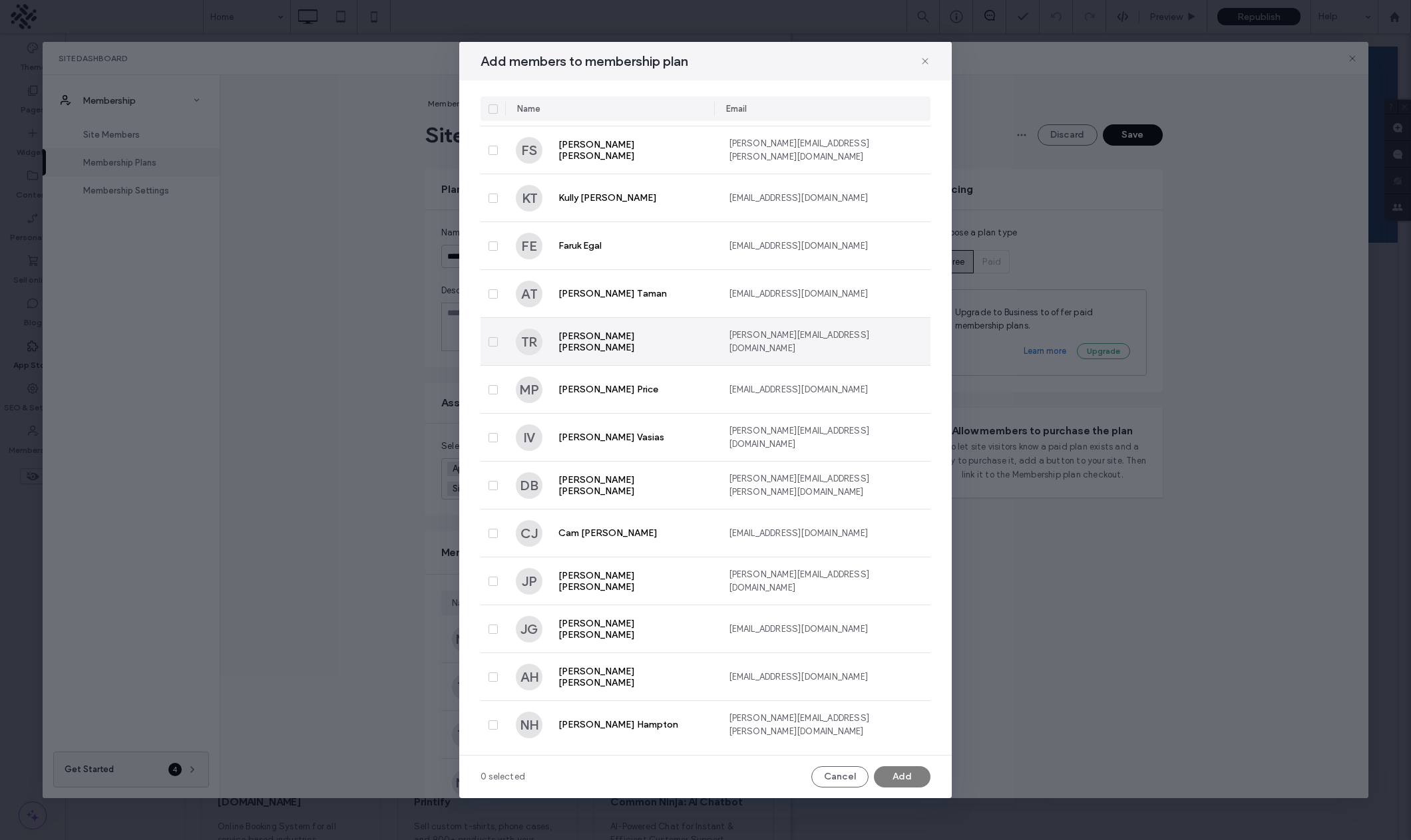
click at [496, 339] on span at bounding box center [493, 342] width 9 height 9
click at [901, 779] on button "Add" at bounding box center [902, 777] width 57 height 21
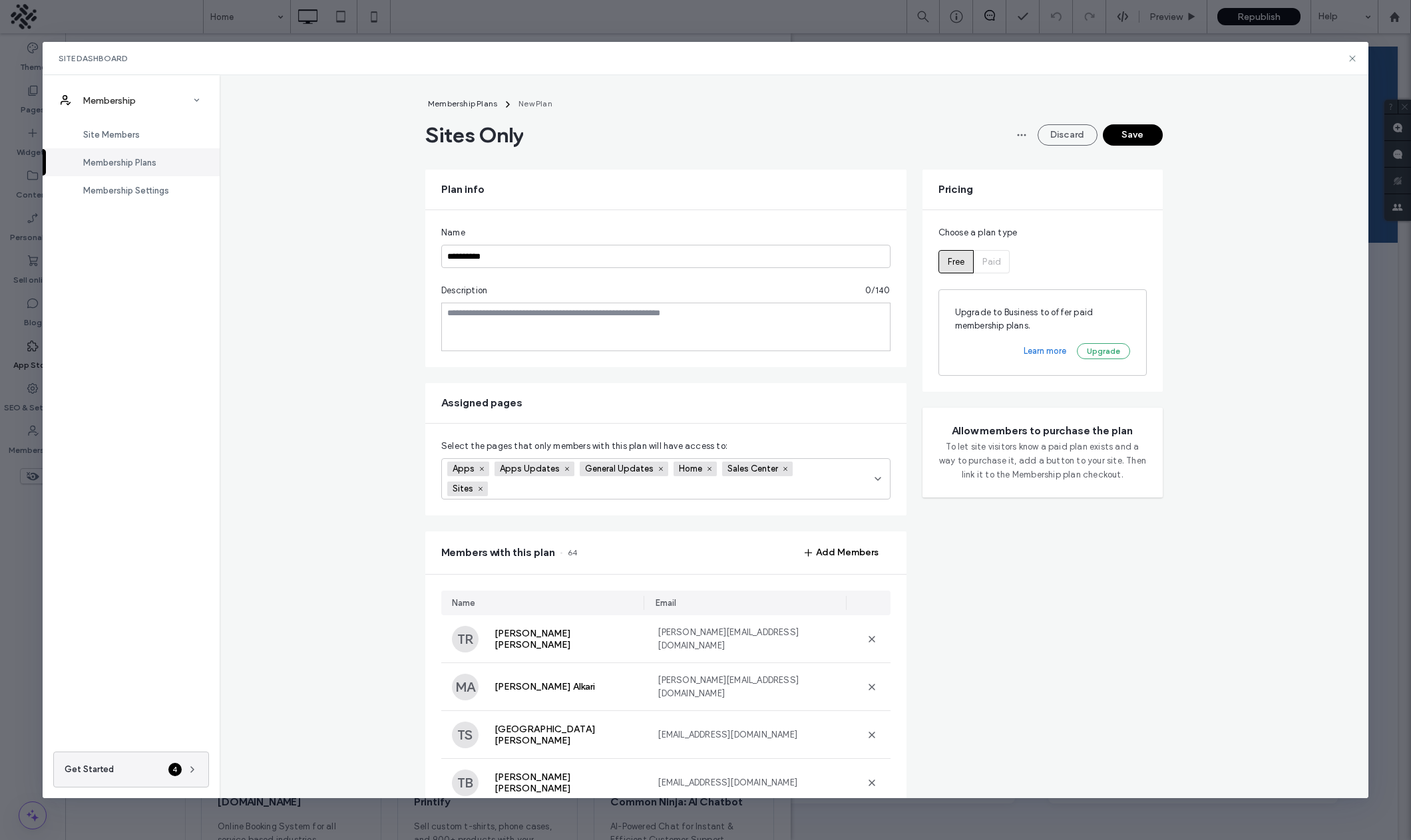
click at [1126, 131] on button "Save" at bounding box center [1132, 135] width 60 height 21
